Goal: Information Seeking & Learning: Learn about a topic

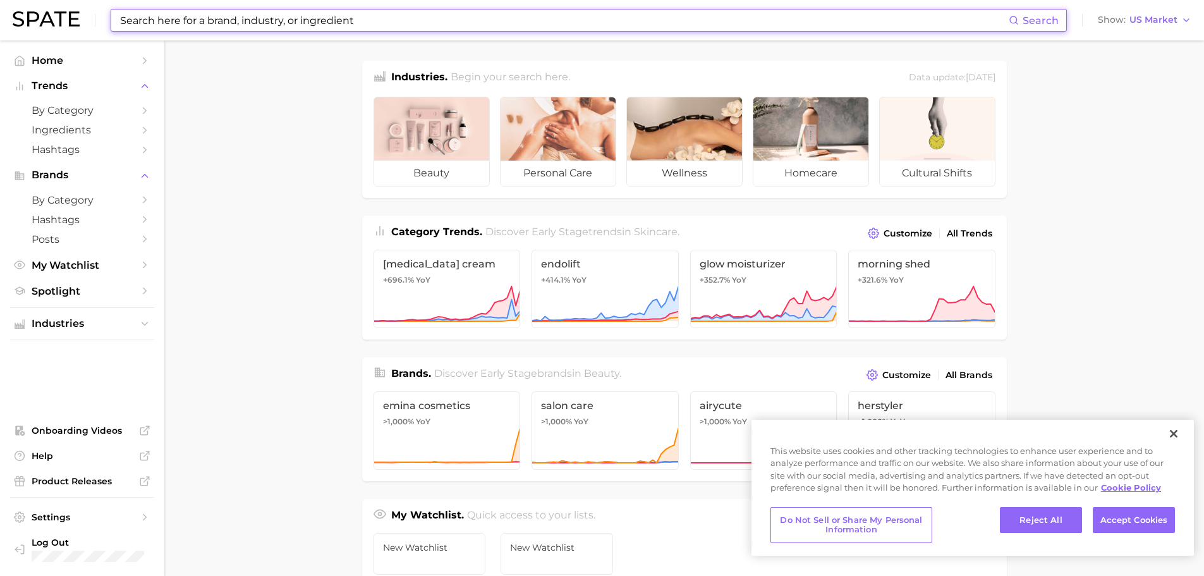
click at [189, 20] on input at bounding box center [564, 19] width 890 height 21
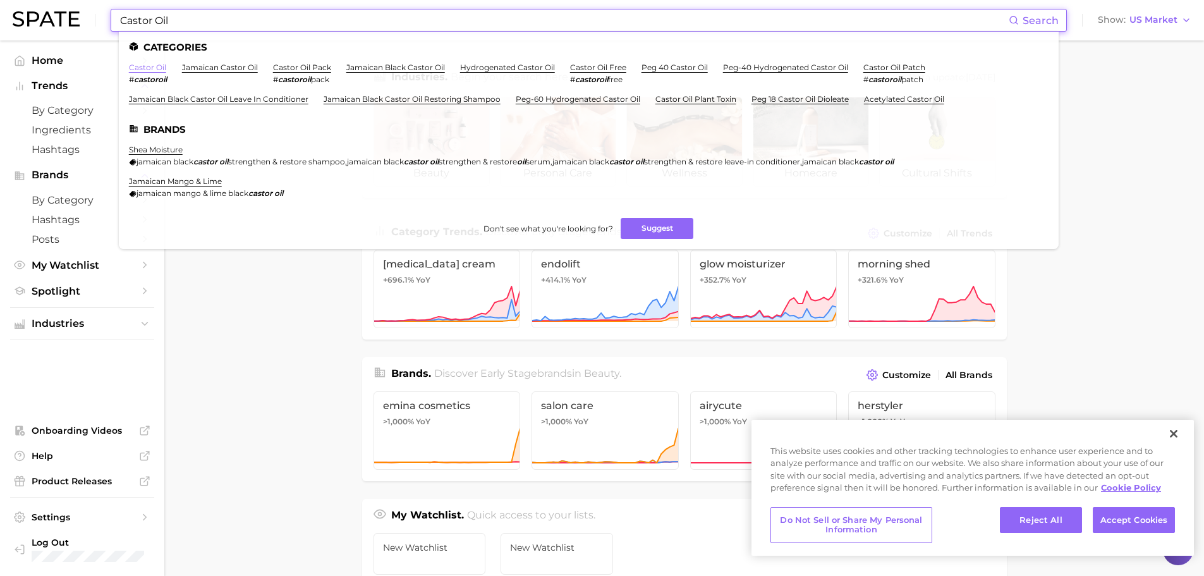
type input "Castor Oil"
click at [149, 68] on link "castor oil" at bounding box center [147, 67] width 37 height 9
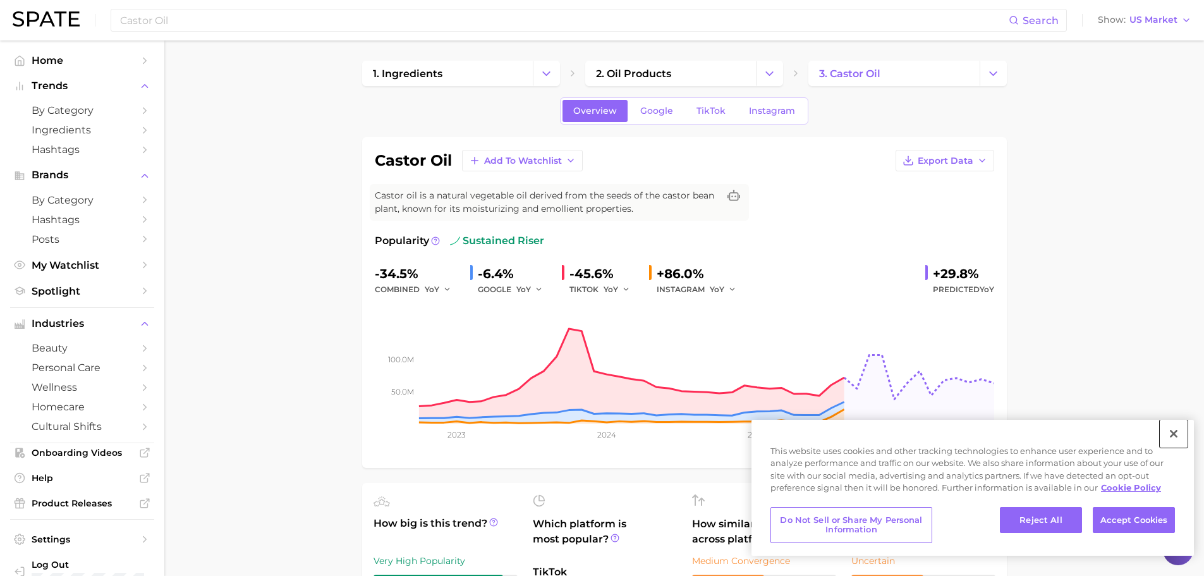
click at [1173, 434] on button "Close" at bounding box center [1174, 434] width 28 height 28
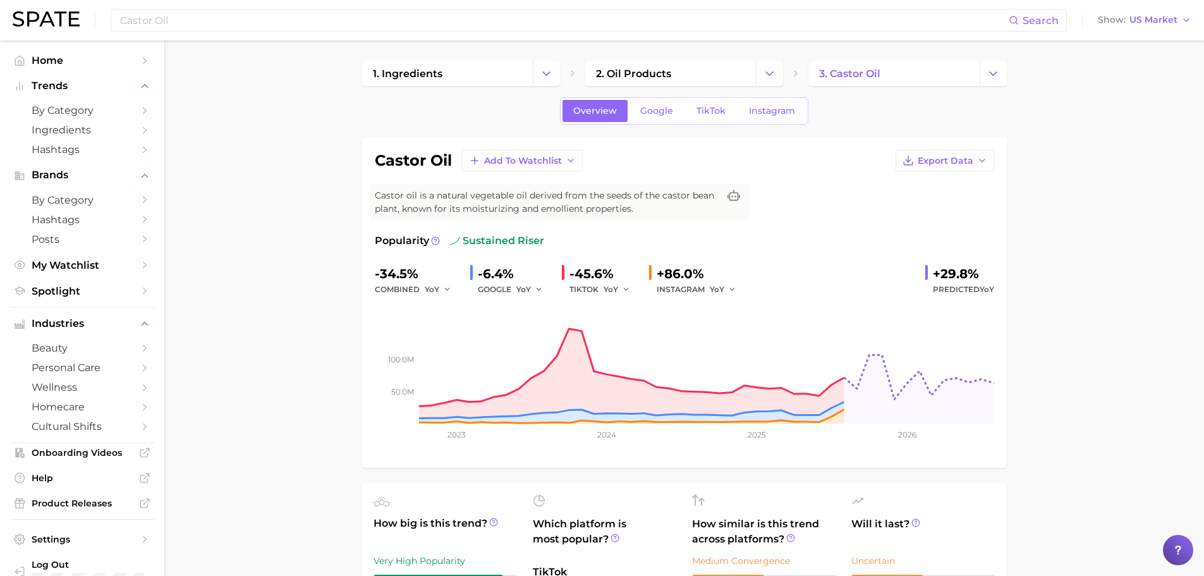
scroll to position [63, 0]
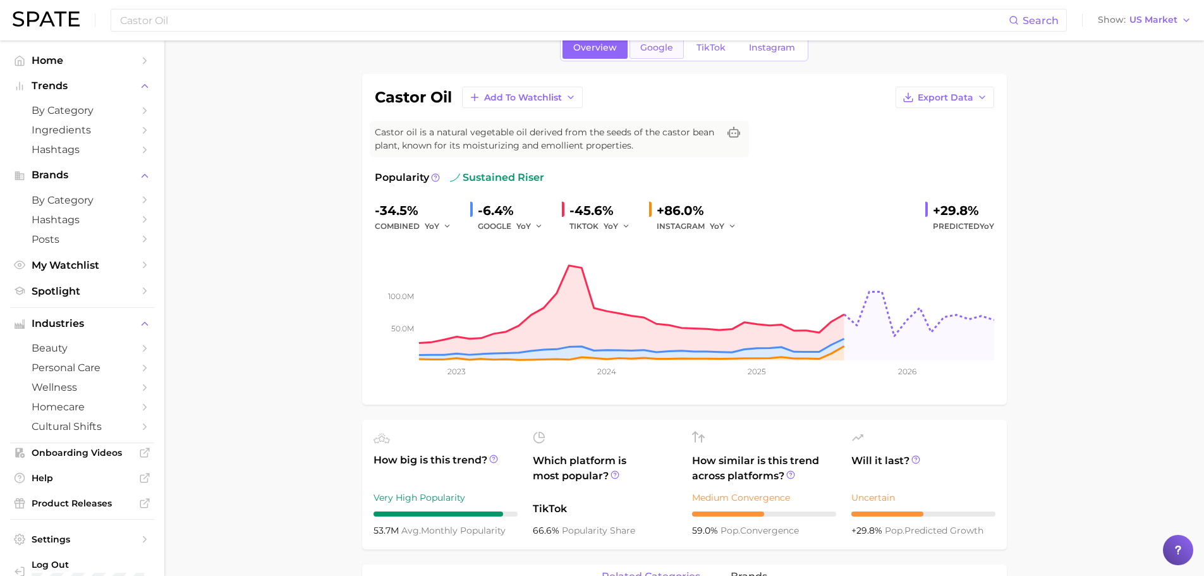
click at [656, 51] on span "Google" at bounding box center [656, 47] width 33 height 11
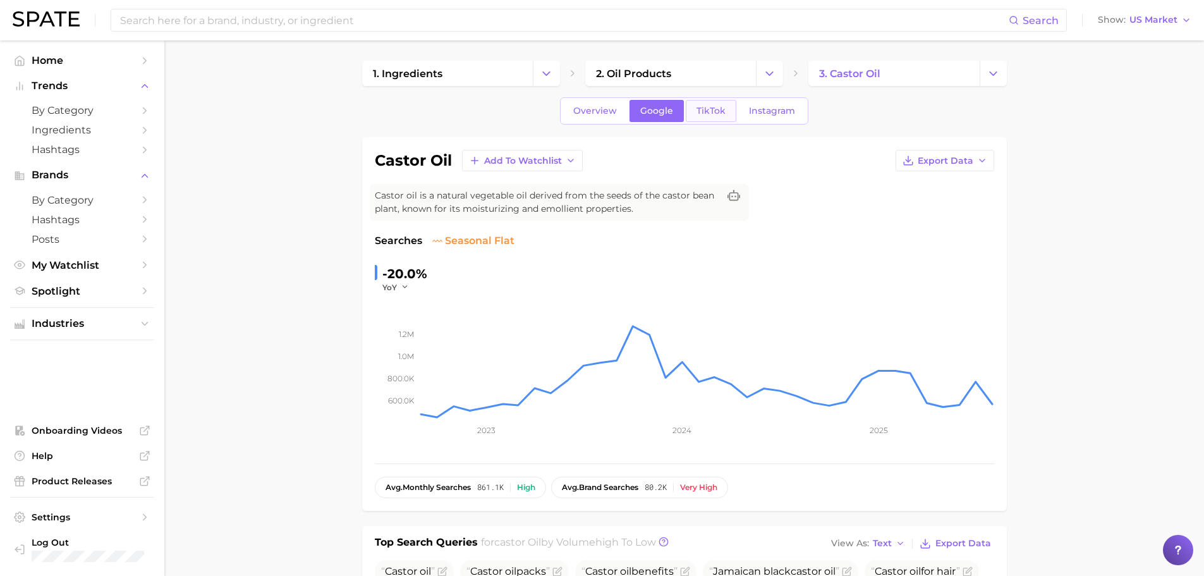
click at [718, 115] on span "TikTok" at bounding box center [711, 111] width 29 height 11
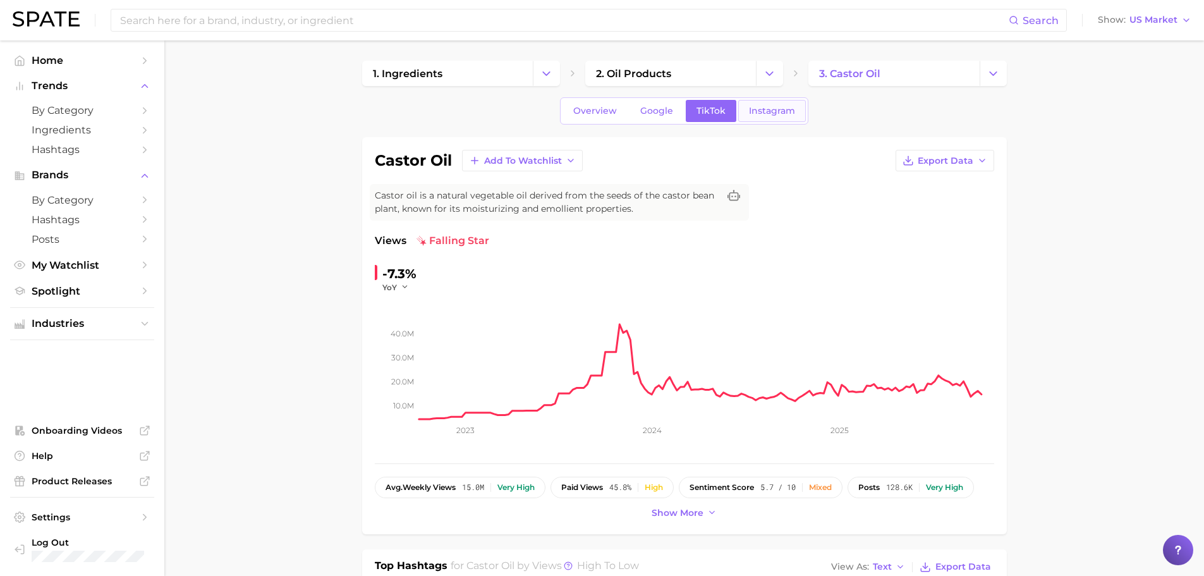
click at [766, 106] on span "Instagram" at bounding box center [772, 111] width 46 height 11
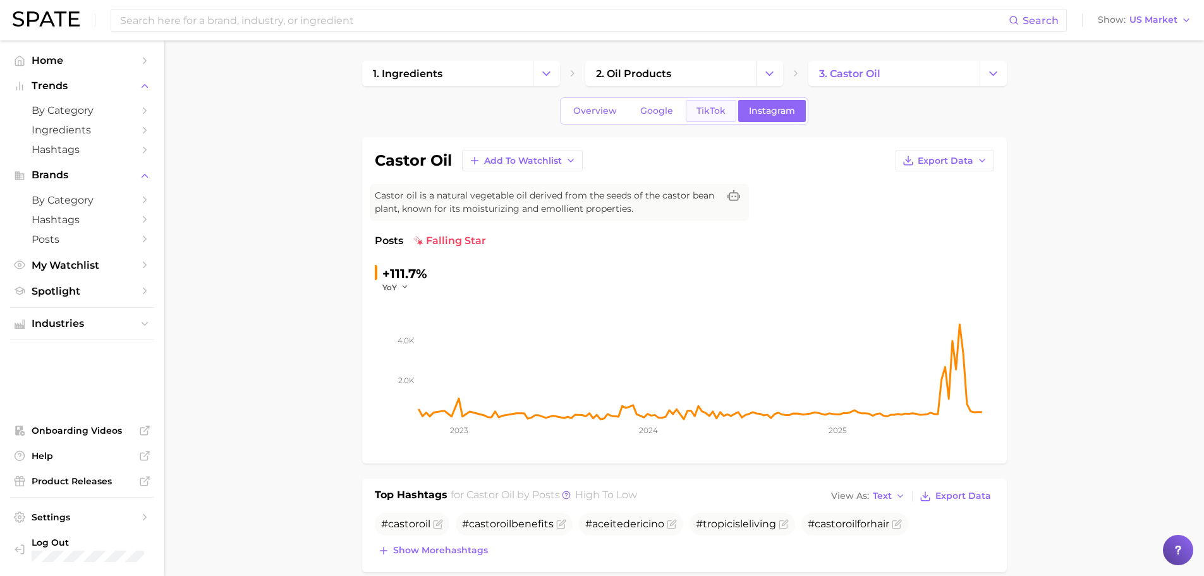
click at [710, 112] on span "TikTok" at bounding box center [711, 111] width 29 height 11
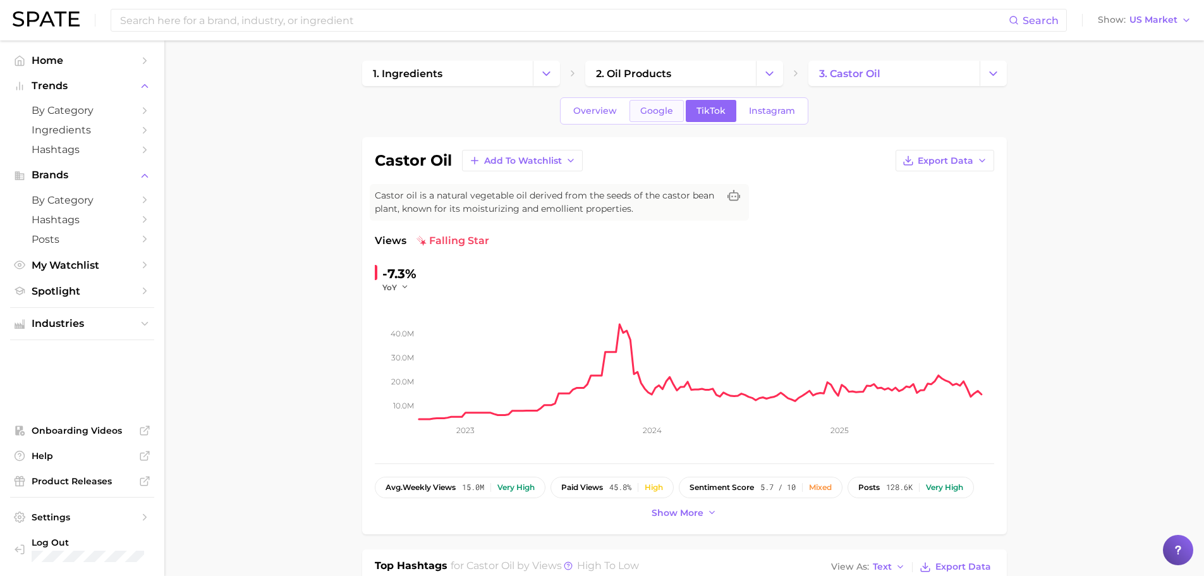
click at [652, 114] on span "Google" at bounding box center [656, 111] width 33 height 11
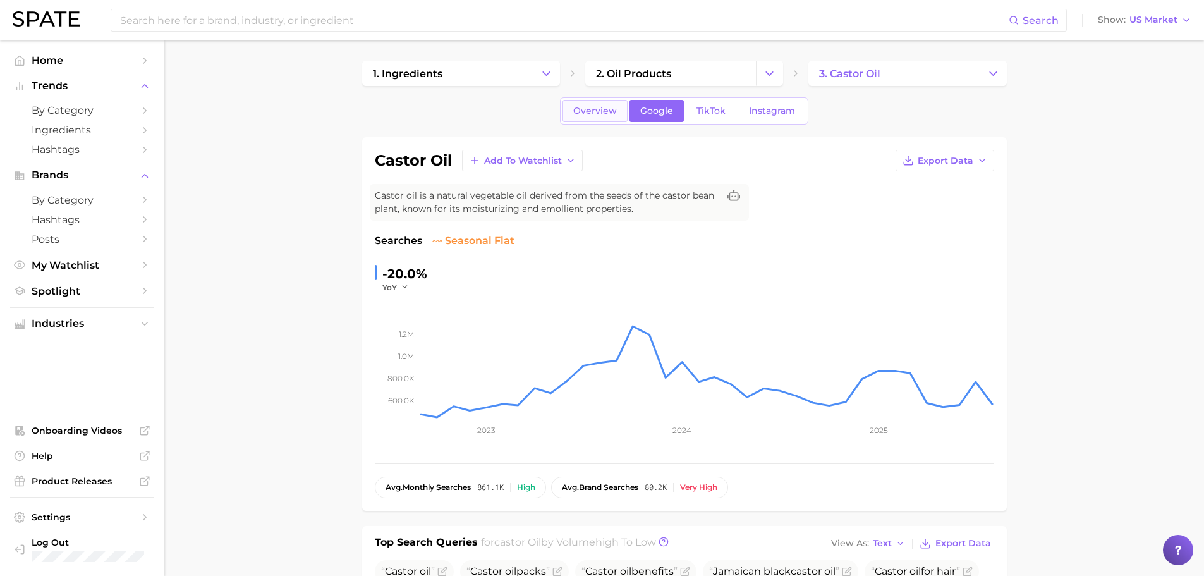
click at [614, 106] on span "Overview" at bounding box center [595, 111] width 44 height 11
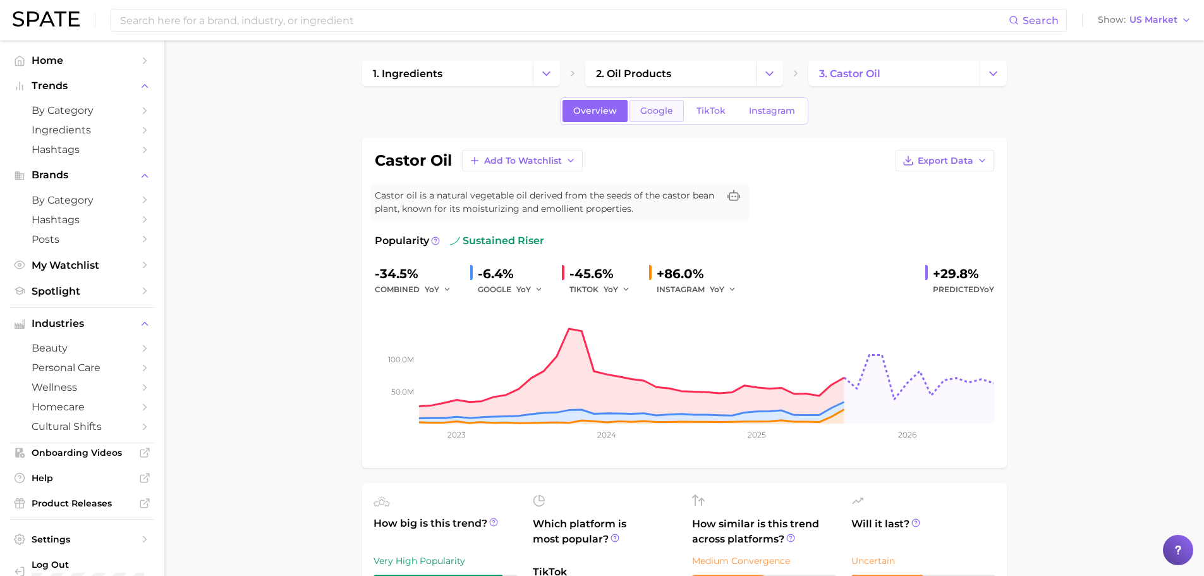
click at [642, 107] on span "Google" at bounding box center [656, 111] width 33 height 11
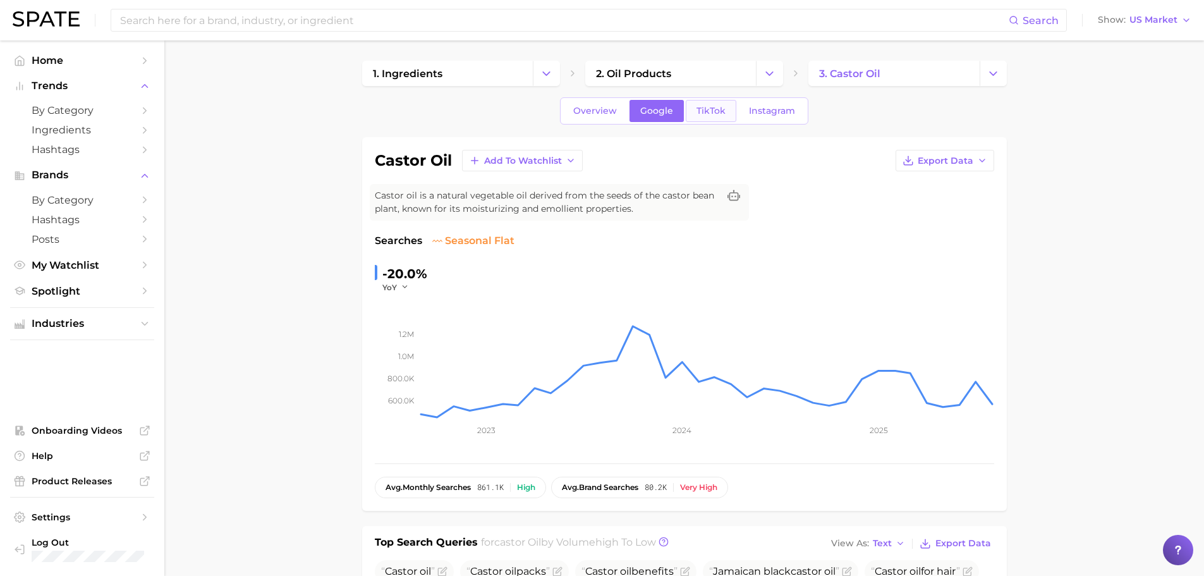
click at [705, 109] on span "TikTok" at bounding box center [711, 111] width 29 height 11
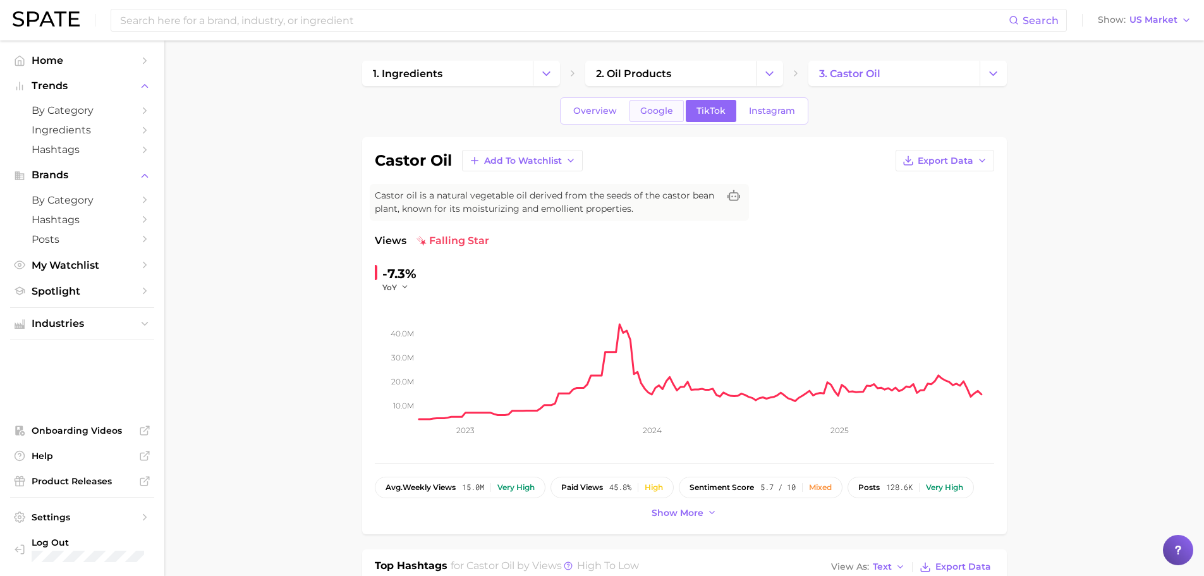
click at [659, 111] on span "Google" at bounding box center [656, 111] width 33 height 11
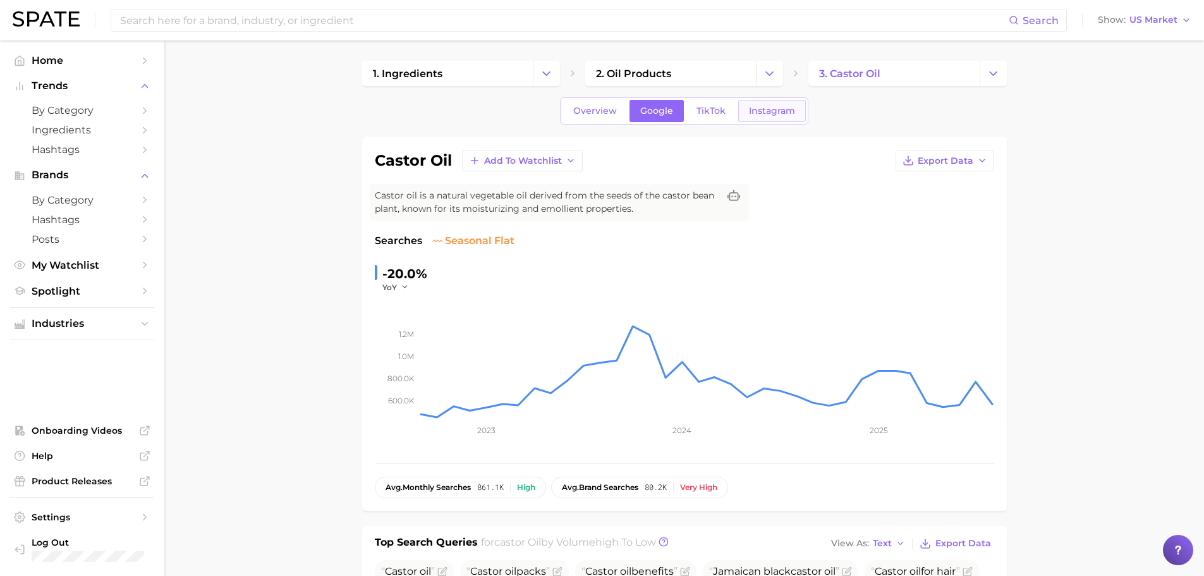
click at [773, 113] on span "Instagram" at bounding box center [772, 111] width 46 height 11
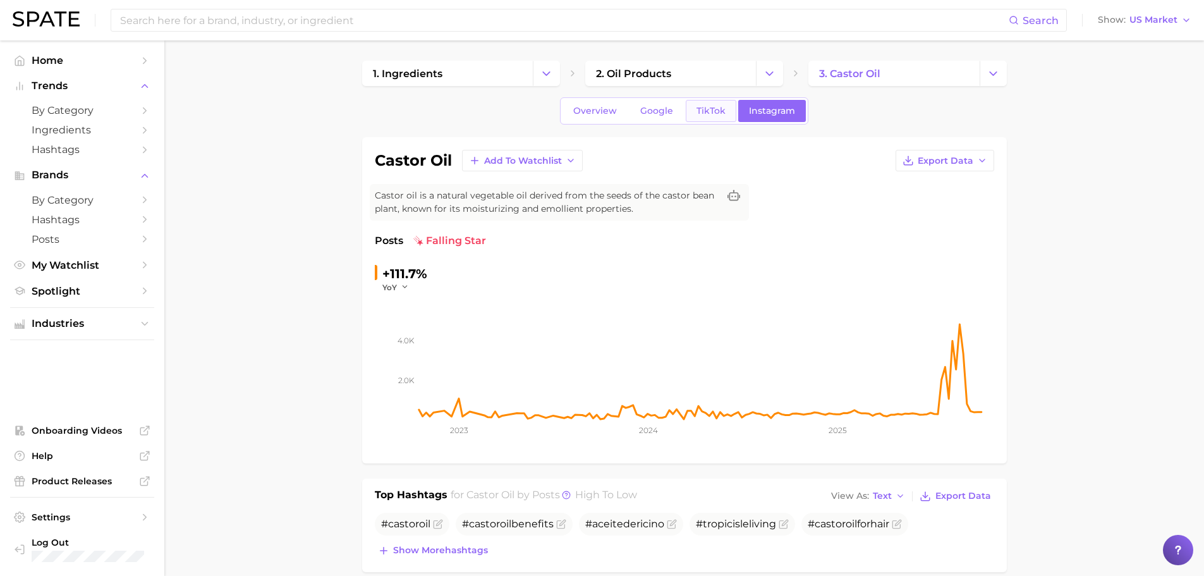
click at [714, 117] on link "TikTok" at bounding box center [711, 111] width 51 height 22
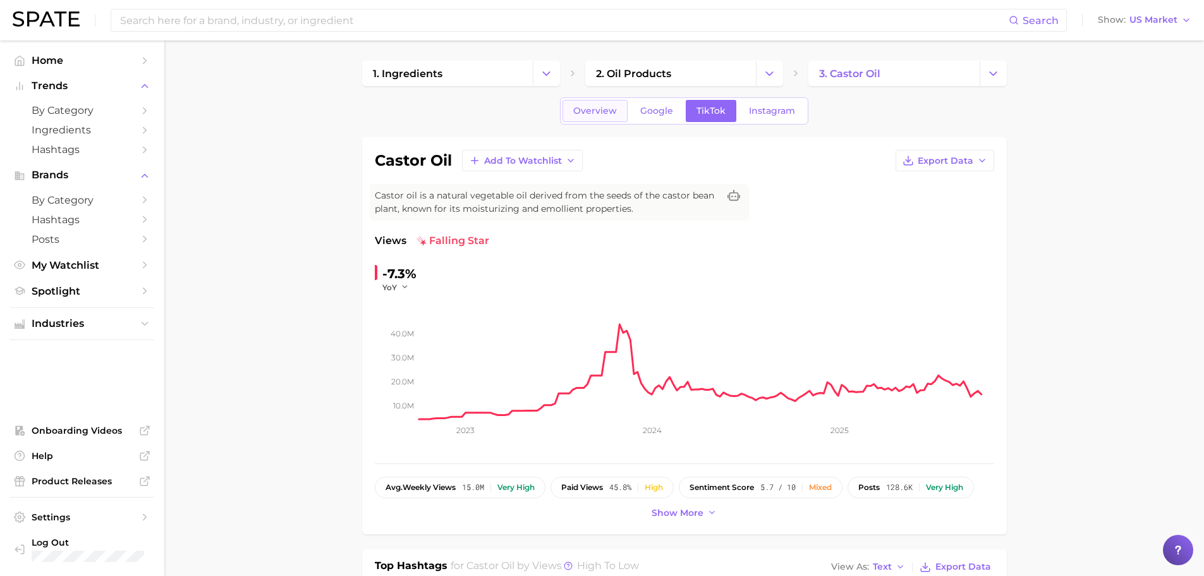
click at [594, 116] on link "Overview" at bounding box center [595, 111] width 65 height 22
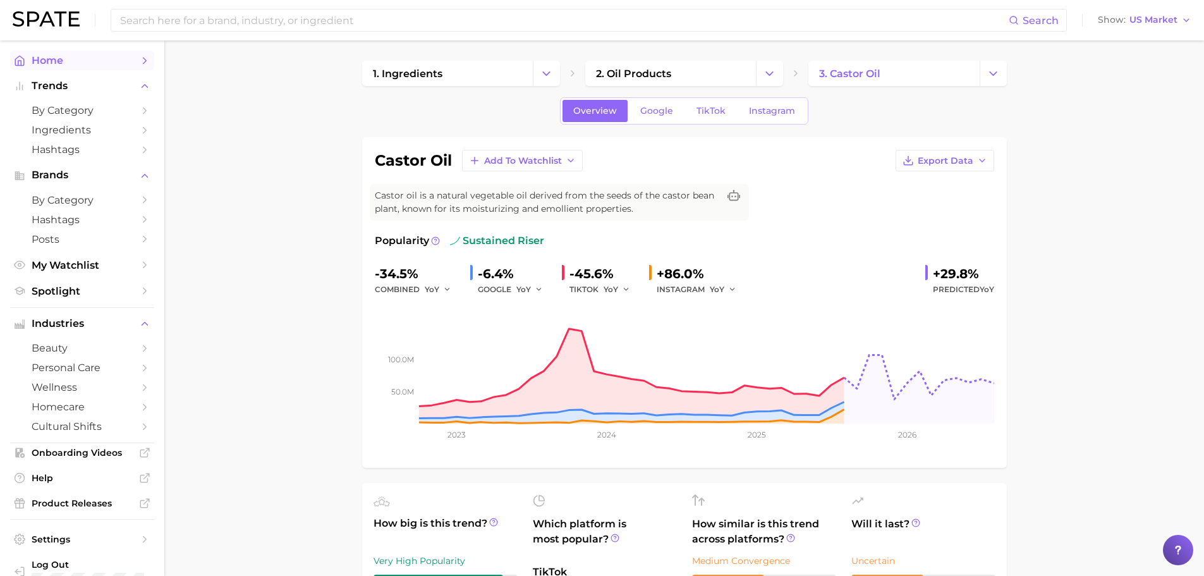
click at [61, 59] on span "Home" at bounding box center [82, 60] width 101 height 12
